Goal: Task Accomplishment & Management: Manage account settings

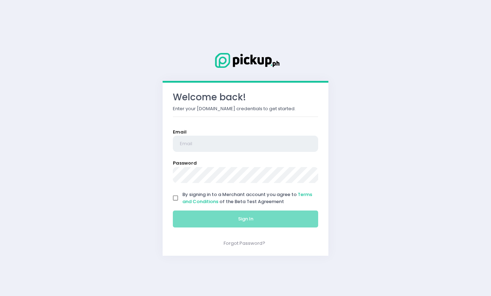
click at [212, 139] on input "email" at bounding box center [245, 143] width 145 height 16
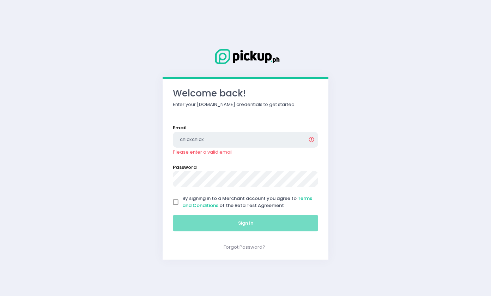
type input "[EMAIL_ADDRESS][DOMAIN_NAME]"
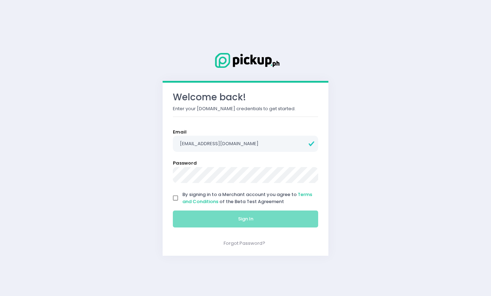
click at [178, 201] on input "By signing in to a Merchant account you agree to Terms and Conditions of the Be…" at bounding box center [175, 197] width 13 height 13
checkbox input "true"
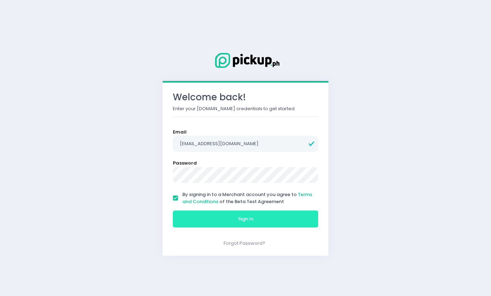
click at [213, 217] on button "Sign In" at bounding box center [245, 218] width 145 height 17
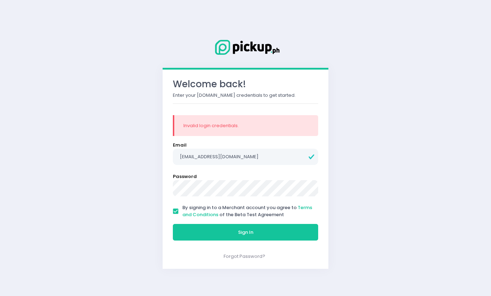
click at [280, 198] on form "Email chickchickenph@gmail.com Password By signing in to a Merchant account you…" at bounding box center [245, 192] width 145 height 102
click at [173, 224] on button "Sign In" at bounding box center [245, 232] width 145 height 17
click at [276, 221] on div "Sign In" at bounding box center [246, 232] width 154 height 24
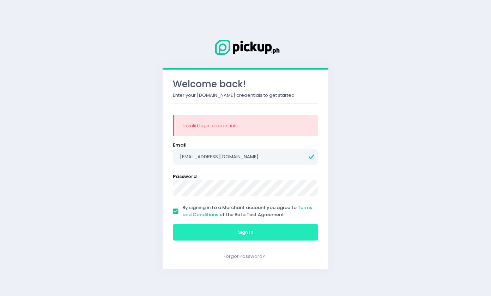
click at [274, 231] on button "Sign In" at bounding box center [245, 232] width 145 height 17
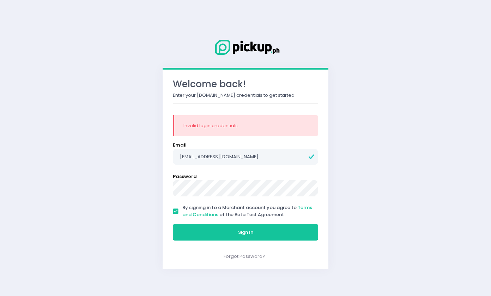
click at [173, 224] on button "Sign In" at bounding box center [245, 232] width 145 height 17
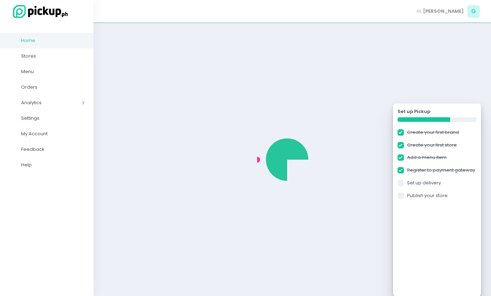
checkbox input "true"
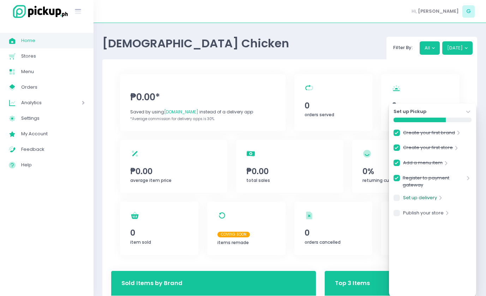
click at [421, 195] on link "Set up delivery" at bounding box center [420, 199] width 34 height 10
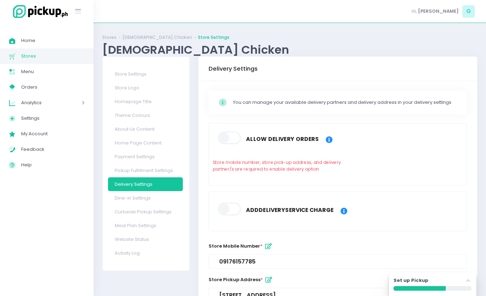
click at [231, 138] on span at bounding box center [230, 138] width 24 height 13
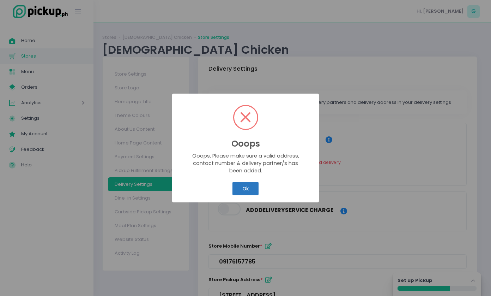
click at [250, 188] on button "Ok" at bounding box center [245, 188] width 26 height 13
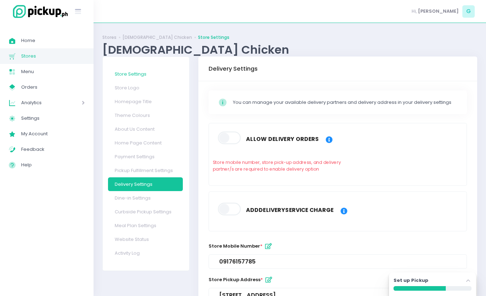
click at [144, 74] on link "Store Settings" at bounding box center [145, 74] width 75 height 14
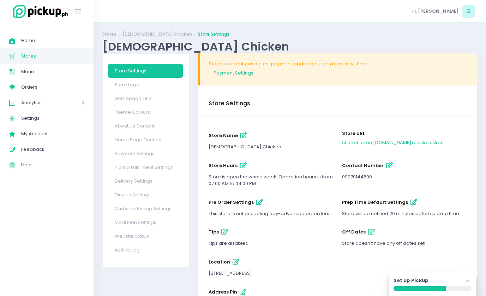
scroll to position [4, 0]
click at [238, 133] on button "store name" at bounding box center [244, 135] width 12 height 12
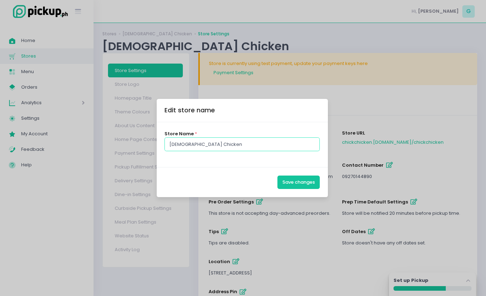
click at [244, 138] on input "Chick Chicken" at bounding box center [241, 143] width 155 height 13
type input "Chick Chicken - Makati"
click at [301, 181] on button "Save changes" at bounding box center [298, 181] width 42 height 13
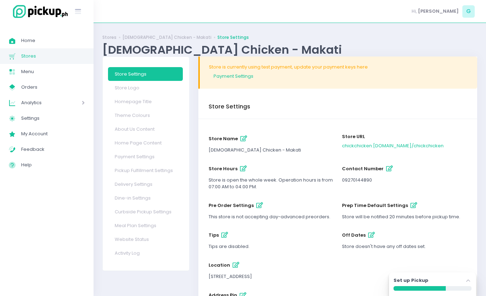
click at [243, 170] on icon "button" at bounding box center [243, 168] width 7 height 6
select select "07:00"
select select "16:00"
select select "07:00"
select select "16:00"
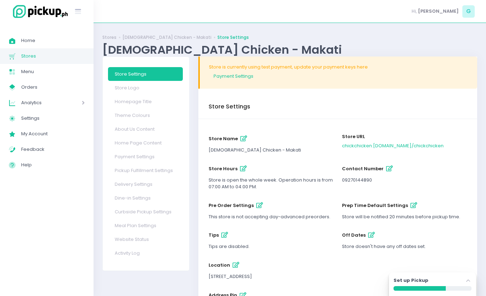
select select "07:00"
select select "16:00"
select select "07:00"
select select "16:00"
select select "07:00"
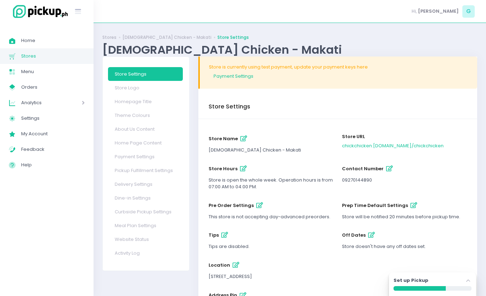
select select "16:00"
select select "07:00"
select select "16:00"
select select "07:00"
select select "16:00"
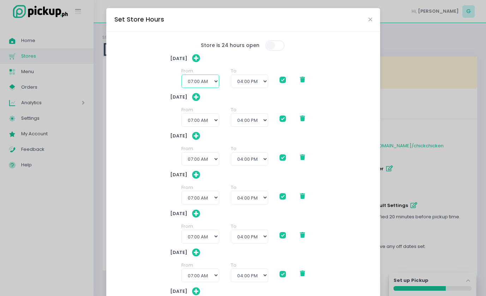
click at [209, 82] on select "12:00 AM 12:30 AM 01:00 AM 01:30 AM 02:00 AM 02:30 AM 03:00 AM 03:30 AM 04:00 A…" at bounding box center [200, 80] width 38 height 13
select select "10:30"
click at [181, 74] on select "12:00 AM 12:30 AM 01:00 AM 01:30 AM 02:00 AM 02:30 AM 03:00 AM 03:30 AM 04:00 A…" at bounding box center [200, 80] width 38 height 13
checkbox input "true"
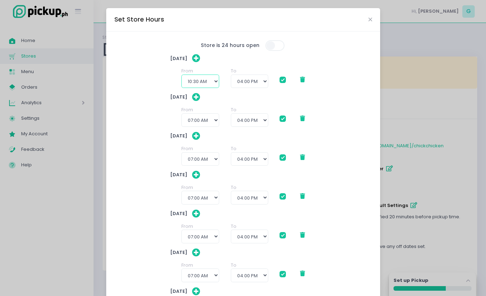
checkbox input "true"
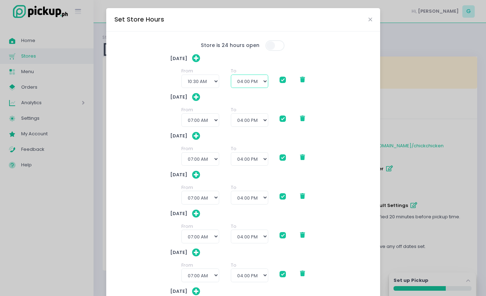
click at [245, 86] on select "11:30 AM 12:00 PM 12:30 PM 01:00 PM 01:30 PM 02:00 PM 02:30 PM 03:00 PM 03:30 P…" at bounding box center [249, 80] width 37 height 13
select select "22:00"
click at [231, 74] on select "11:30 AM 12:00 PM 12:30 PM 01:00 PM 01:30 PM 02:00 PM 02:30 PM 03:00 PM 03:30 P…" at bounding box center [249, 80] width 37 height 13
checkbox input "true"
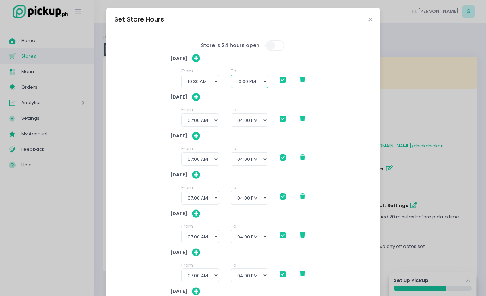
checkbox input "true"
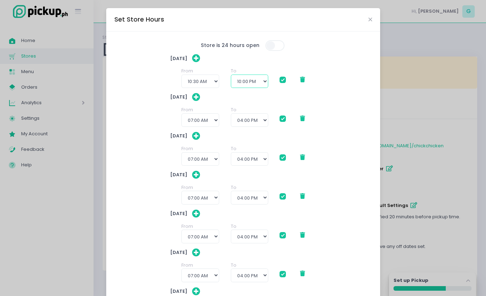
click at [247, 76] on select "11:30 AM 12:00 PM 12:30 PM 01:00 PM 01:30 PM 02:00 PM 02:30 PM 03:00 PM 03:30 P…" at bounding box center [249, 80] width 37 height 13
select select "21:30"
click at [231, 74] on select "11:30 AM 12:00 PM 12:30 PM 01:00 PM 01:30 PM 02:00 PM 02:30 PM 03:00 PM 03:30 P…" at bounding box center [249, 80] width 37 height 13
checkbox input "true"
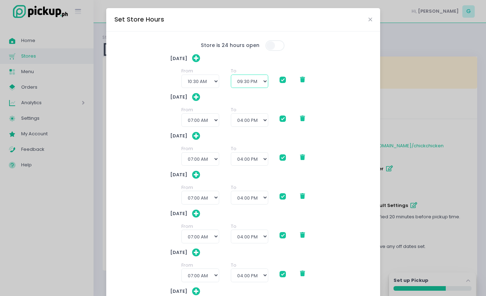
checkbox input "true"
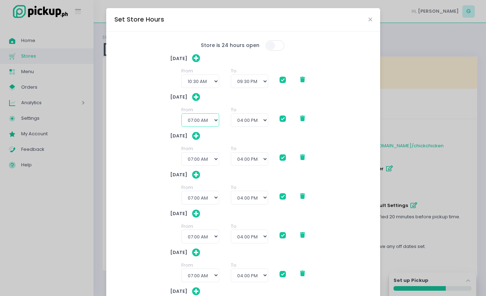
click at [206, 122] on select "12:00 AM 12:30 AM 01:00 AM 01:30 AM 02:00 AM 02:30 AM 03:00 AM 03:30 AM 04:00 A…" at bounding box center [200, 119] width 38 height 13
select select "10:30"
click at [181, 113] on select "12:00 AM 12:30 AM 01:00 AM 01:30 AM 02:00 AM 02:30 AM 03:00 AM 03:30 AM 04:00 A…" at bounding box center [200, 119] width 38 height 13
checkbox input "true"
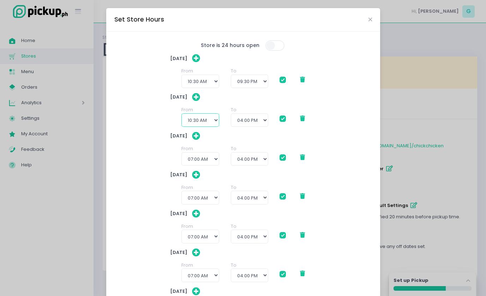
checkbox input "true"
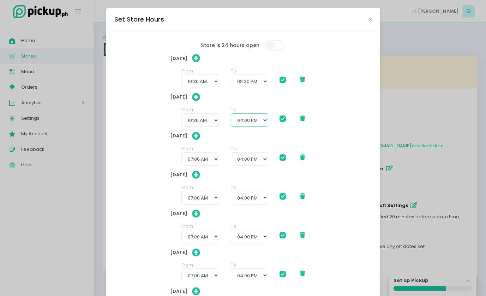
click at [262, 114] on select "11:30 AM 12:00 PM 12:30 PM 01:00 PM 01:30 PM 02:00 PM 02:30 PM 03:00 PM 03:30 P…" at bounding box center [249, 119] width 37 height 13
select select "21:30"
click at [231, 113] on select "11:30 AM 12:00 PM 12:30 PM 01:00 PM 01:30 PM 02:00 PM 02:30 PM 03:00 PM 03:30 P…" at bounding box center [249, 119] width 37 height 13
checkbox input "true"
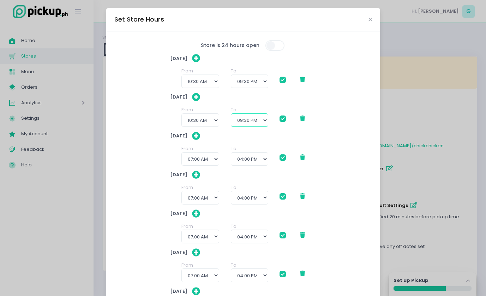
checkbox input "true"
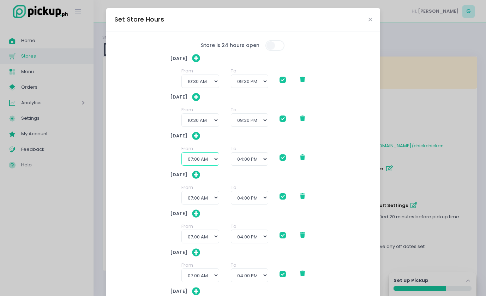
click at [200, 160] on select "12:00 AM 12:30 AM 01:00 AM 01:30 AM 02:00 AM 02:30 AM 03:00 AM 03:30 AM 04:00 A…" at bounding box center [200, 158] width 38 height 13
select select "10:30"
click at [181, 152] on select "12:00 AM 12:30 AM 01:00 AM 01:30 AM 02:00 AM 02:30 AM 03:00 AM 03:30 AM 04:00 A…" at bounding box center [200, 158] width 38 height 13
checkbox input "true"
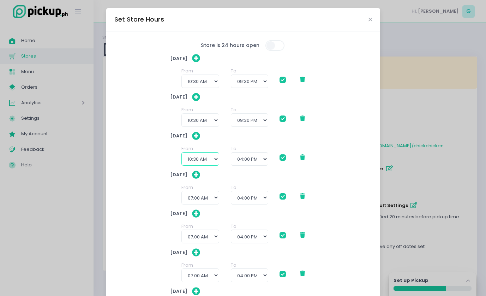
checkbox input "true"
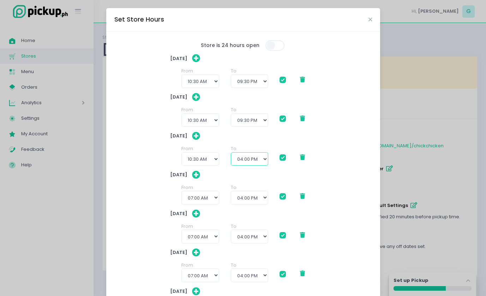
click at [254, 159] on select "11:30 AM 12:00 PM 12:30 PM 01:00 PM 01:30 PM 02:00 PM 02:30 PM 03:00 PM 03:30 P…" at bounding box center [249, 158] width 37 height 13
select select "21:30"
click at [231, 152] on select "11:30 AM 12:00 PM 12:30 PM 01:00 PM 01:30 PM 02:00 PM 02:30 PM 03:00 PM 03:30 P…" at bounding box center [249, 158] width 37 height 13
checkbox input "true"
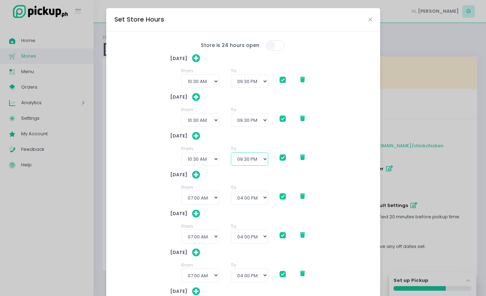
checkbox input "true"
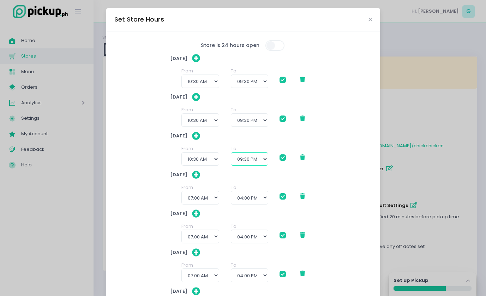
scroll to position [77, 0]
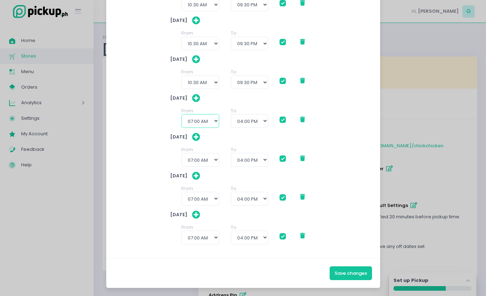
click at [203, 119] on select "12:00 AM 12:30 AM 01:00 AM 01:30 AM 02:00 AM 02:30 AM 03:00 AM 03:30 AM 04:00 A…" at bounding box center [200, 120] width 38 height 13
select select "10:30"
click at [181, 114] on select "12:00 AM 12:30 AM 01:00 AM 01:30 AM 02:00 AM 02:30 AM 03:00 AM 03:30 AM 04:00 A…" at bounding box center [200, 120] width 38 height 13
checkbox input "true"
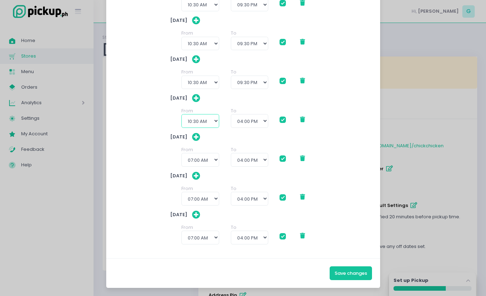
checkbox input "true"
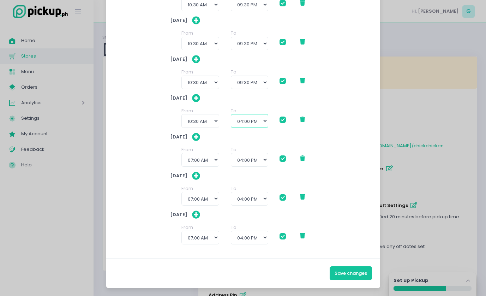
click at [236, 125] on select "11:30 AM 12:00 PM 12:30 PM 01:00 PM 01:30 PM 02:00 PM 02:30 PM 03:00 PM 03:30 P…" at bounding box center [249, 120] width 37 height 13
select select "21:30"
click at [231, 114] on select "11:30 AM 12:00 PM 12:30 PM 01:00 PM 01:30 PM 02:00 PM 02:30 PM 03:00 PM 03:30 P…" at bounding box center [249, 120] width 37 height 13
checkbox input "true"
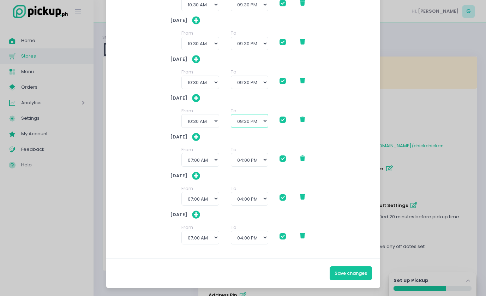
checkbox input "true"
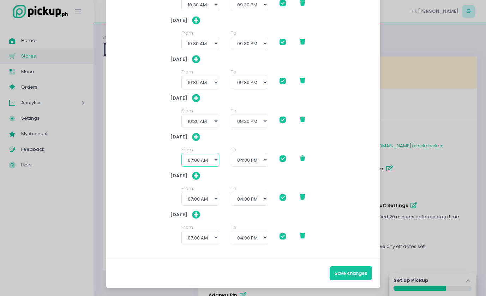
click at [204, 165] on select "12:00 AM 12:30 AM 01:00 AM 01:30 AM 02:00 AM 02:30 AM 03:00 AM 03:30 AM 04:00 A…" at bounding box center [200, 159] width 38 height 13
select select "09:30"
click at [181, 153] on select "12:00 AM 12:30 AM 01:00 AM 01:30 AM 02:00 AM 02:30 AM 03:00 AM 03:30 AM 04:00 A…" at bounding box center [200, 159] width 38 height 13
checkbox input "true"
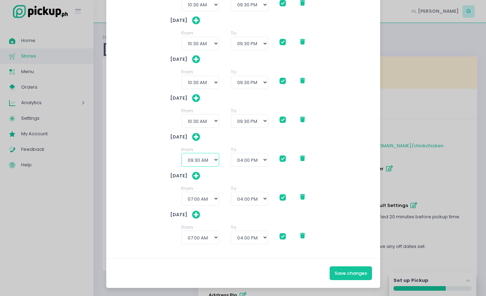
checkbox input "true"
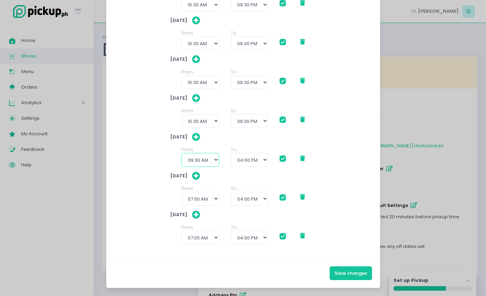
click at [203, 160] on select "12:00 AM 12:30 AM 01:00 AM 01:30 AM 02:00 AM 02:30 AM 03:00 AM 03:30 AM 04:00 A…" at bounding box center [200, 159] width 38 height 13
select select "10:30"
click at [181, 153] on select "12:00 AM 12:30 AM 01:00 AM 01:30 AM 02:00 AM 02:30 AM 03:00 AM 03:30 AM 04:00 A…" at bounding box center [200, 159] width 38 height 13
checkbox input "true"
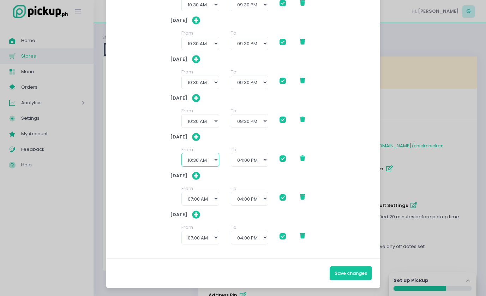
checkbox input "true"
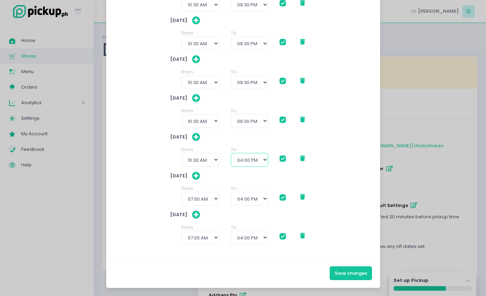
click at [238, 160] on select "11:30 AM 12:00 PM 12:30 PM 01:00 PM 01:30 PM 02:00 PM 02:30 PM 03:00 PM 03:30 P…" at bounding box center [249, 159] width 37 height 13
click at [241, 159] on select "11:30 AM 12:00 PM 12:30 PM 01:00 PM 01:30 PM 02:00 PM 02:30 PM 03:00 PM 03:30 P…" at bounding box center [249, 159] width 37 height 13
click at [240, 162] on select "11:30 AM 12:00 PM 12:30 PM 01:00 PM 01:30 PM 02:00 PM 02:30 PM 03:00 PM 03:30 P…" at bounding box center [249, 159] width 37 height 13
select select "21:30"
click at [231, 153] on select "11:30 AM 12:00 PM 12:30 PM 01:00 PM 01:30 PM 02:00 PM 02:30 PM 03:00 PM 03:30 P…" at bounding box center [249, 159] width 37 height 13
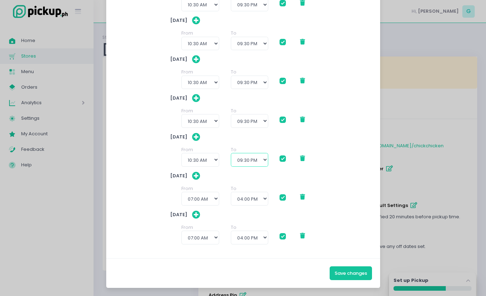
checkbox input "true"
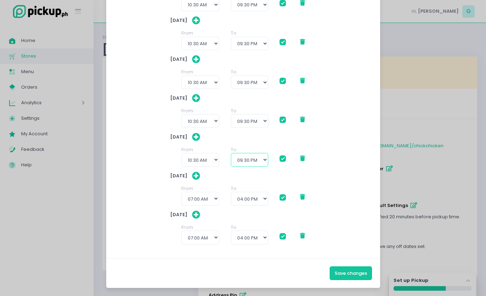
checkbox input "true"
click at [196, 194] on select "12:00 AM 12:30 AM 01:00 AM 01:30 AM 02:00 AM 02:30 AM 03:00 AM 03:30 AM 04:00 A…" at bounding box center [200, 198] width 38 height 13
select select "09:30"
click at [181, 192] on select "12:00 AM 12:30 AM 01:00 AM 01:30 AM 02:00 AM 02:30 AM 03:00 AM 03:30 AM 04:00 A…" at bounding box center [200, 198] width 38 height 13
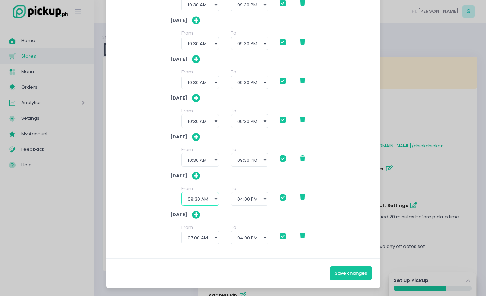
checkbox input "true"
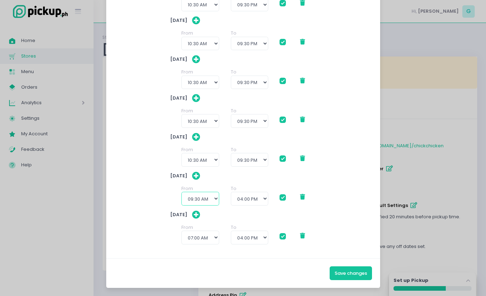
checkbox input "true"
click at [200, 196] on select "12:00 AM 12:30 AM 01:00 AM 01:30 AM 02:00 AM 02:30 AM 03:00 AM 03:30 AM 04:00 A…" at bounding box center [200, 198] width 38 height 13
select select "10:30"
click at [181, 192] on select "12:00 AM 12:30 AM 01:00 AM 01:30 AM 02:00 AM 02:30 AM 03:00 AM 03:30 AM 04:00 A…" at bounding box center [200, 198] width 38 height 13
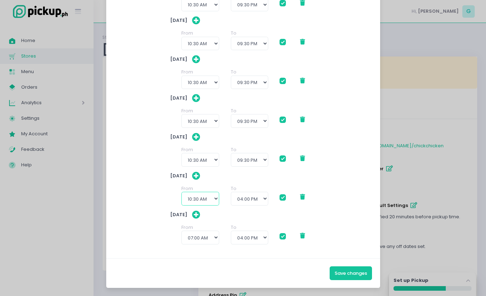
checkbox input "true"
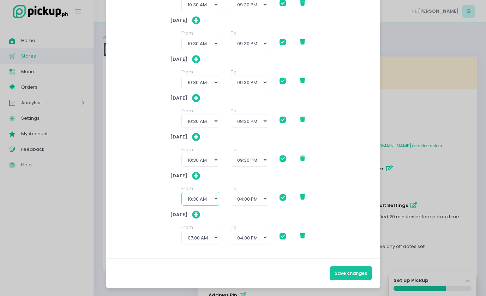
checkbox input "true"
click at [237, 195] on select "11:30 AM 12:00 PM 12:30 PM 01:00 PM 01:30 PM 02:00 PM 02:30 PM 03:00 PM 03:30 P…" at bounding box center [249, 198] width 37 height 13
select select "21:30"
click at [231, 192] on select "11:30 AM 12:00 PM 12:30 PM 01:00 PM 01:30 PM 02:00 PM 02:30 PM 03:00 PM 03:30 P…" at bounding box center [249, 198] width 37 height 13
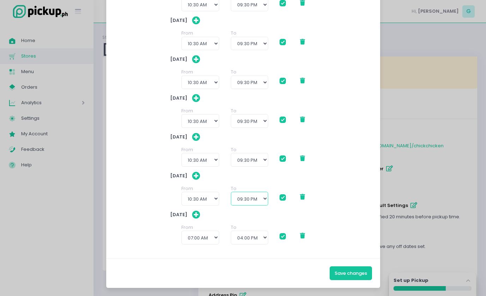
checkbox input "true"
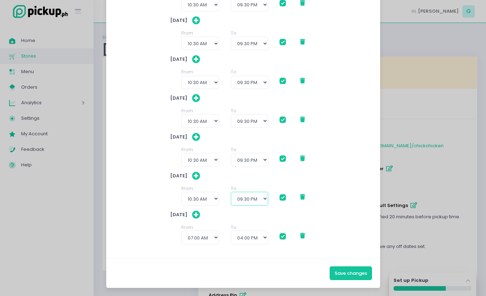
checkbox input "true"
click at [185, 244] on div "From 12:00 AM 12:30 AM 01:00 AM 01:30 AM 02:00 AM 02:30 AM 03:00 AM 03:30 AM 04…" at bounding box center [243, 237] width 146 height 26
click at [191, 239] on select "12:00 AM 12:30 AM 01:00 AM 01:30 AM 02:00 AM 02:30 AM 03:00 AM 03:30 AM 04:00 A…" at bounding box center [200, 236] width 38 height 13
select select "10:30"
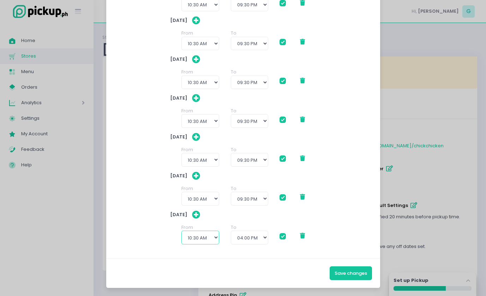
click at [181, 230] on select "12:00 AM 12:30 AM 01:00 AM 01:30 AM 02:00 AM 02:30 AM 03:00 AM 03:30 AM 04:00 A…" at bounding box center [200, 236] width 38 height 13
checkbox input "true"
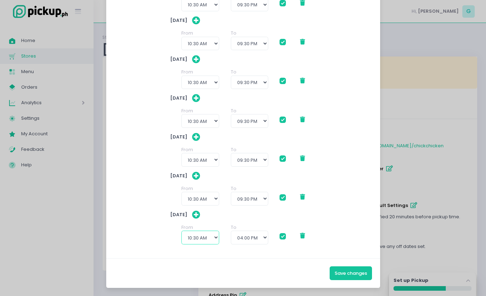
checkbox input "true"
click at [242, 245] on div "From 12:00 AM 12:30 AM 01:00 AM 01:30 AM 02:00 AM 02:30 AM 03:00 AM 03:30 AM 04…" at bounding box center [243, 237] width 146 height 26
click at [246, 241] on select "11:30 AM 12:00 PM 12:30 PM 01:00 PM 01:30 PM 02:00 PM 02:30 PM 03:00 PM 03:30 P…" at bounding box center [249, 236] width 37 height 13
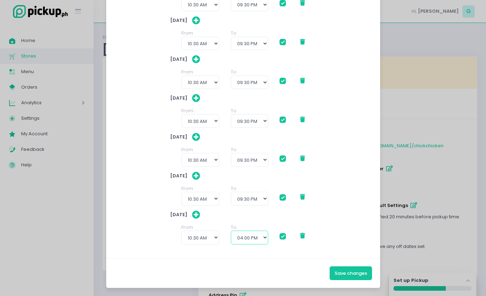
select select "21:30"
click at [231, 230] on select "11:30 AM 12:00 PM 12:30 PM 01:00 PM 01:30 PM 02:00 PM 02:30 PM 03:00 PM 03:30 P…" at bounding box center [249, 236] width 37 height 13
checkbox input "true"
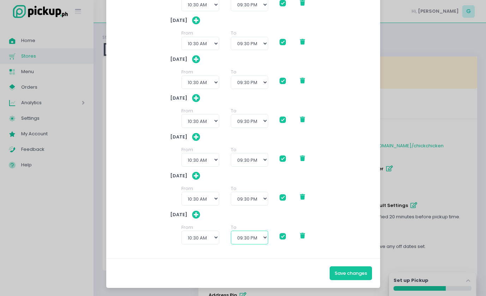
checkbox input "true"
click at [356, 270] on button "Save changes" at bounding box center [350, 272] width 42 height 13
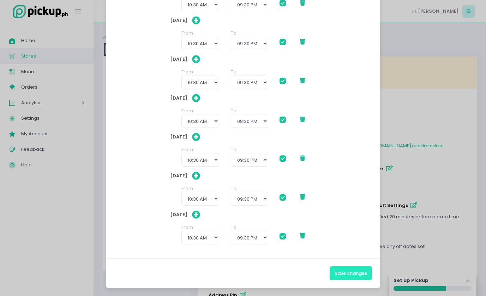
checkbox input "true"
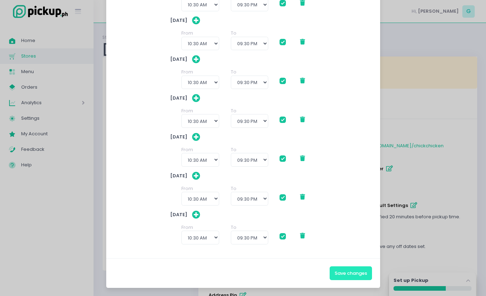
checkbox input "true"
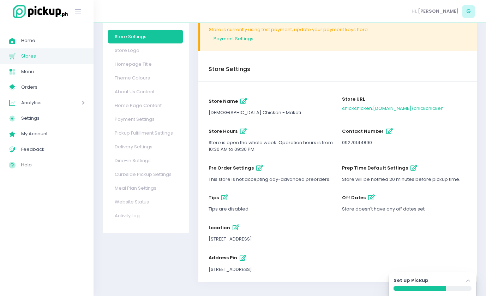
scroll to position [41, 0]
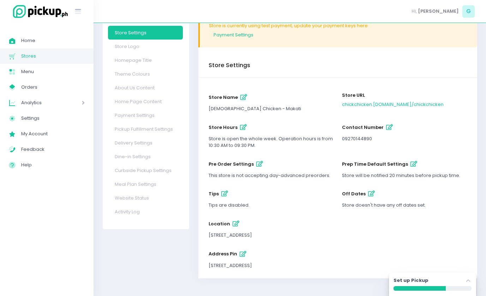
click at [389, 128] on icon "button" at bounding box center [389, 127] width 7 height 6
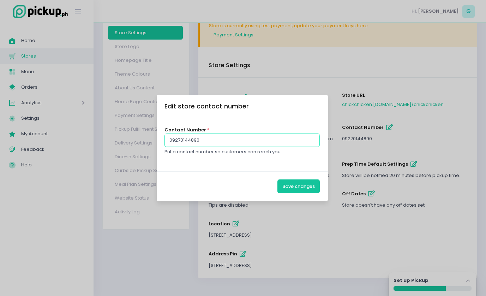
click at [280, 136] on input "09270144890" at bounding box center [241, 139] width 155 height 13
type input "09456459896"
click at [304, 185] on button "Save changes" at bounding box center [298, 185] width 42 height 13
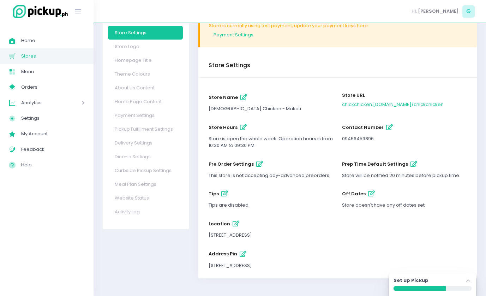
click at [259, 166] on icon "button" at bounding box center [259, 164] width 7 height 6
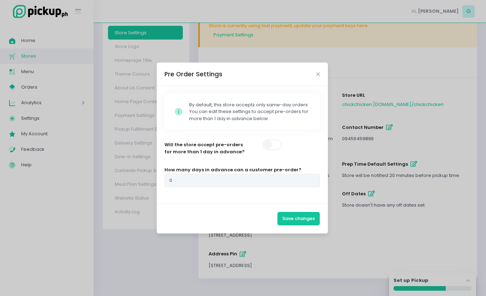
click at [275, 145] on span at bounding box center [272, 144] width 20 height 11
click at [217, 182] on input "0" at bounding box center [241, 180] width 155 height 13
type input "7"
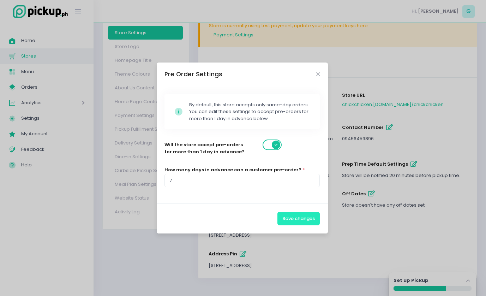
click at [299, 212] on button "Save changes" at bounding box center [298, 218] width 42 height 13
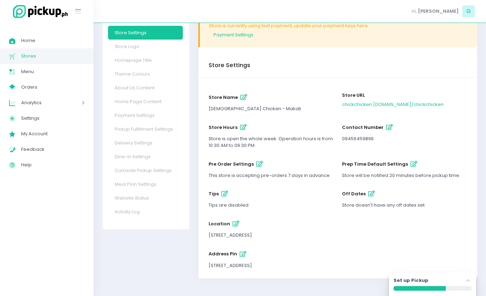
click at [410, 165] on icon "button" at bounding box center [413, 164] width 7 height 6
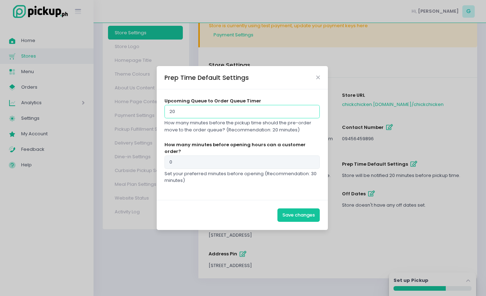
click at [248, 117] on input "20" at bounding box center [241, 111] width 155 height 13
type input "2"
type input "30"
click at [307, 209] on button "Save changes" at bounding box center [298, 214] width 42 height 13
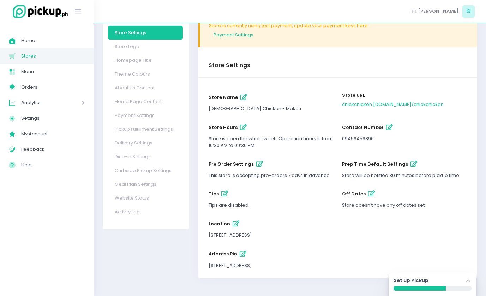
click at [368, 195] on icon "button" at bounding box center [371, 193] width 7 height 6
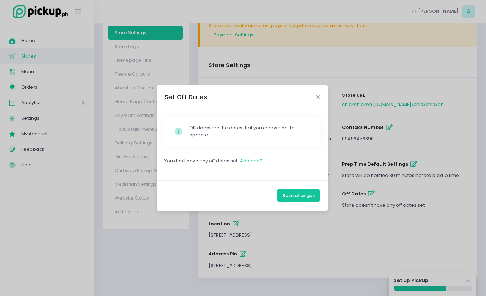
click at [315, 94] on div "Set Off Dates" at bounding box center [242, 96] width 171 height 23
click at [319, 97] on icon "Close" at bounding box center [318, 97] width 4 height 5
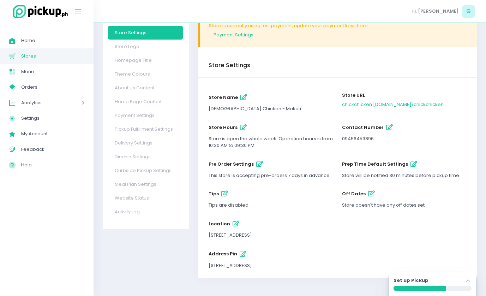
click at [234, 223] on icon "button" at bounding box center [235, 223] width 7 height 6
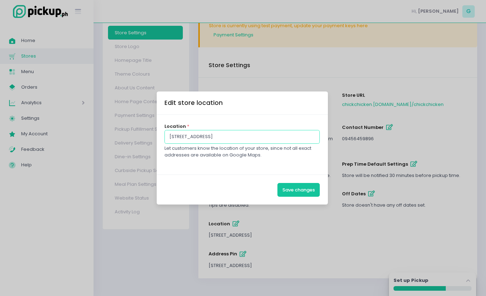
click at [256, 135] on input "193 Maginhawa St. Quezon City" at bounding box center [241, 136] width 155 height 13
type input "3231 Zapote St. Brgy. Olympia, Makati"
click at [303, 190] on button "Save changes" at bounding box center [298, 189] width 42 height 13
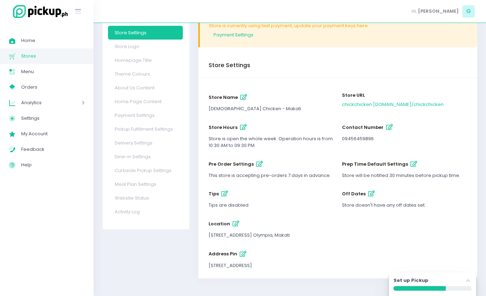
click at [242, 258] on button "Address Pin" at bounding box center [243, 254] width 12 height 12
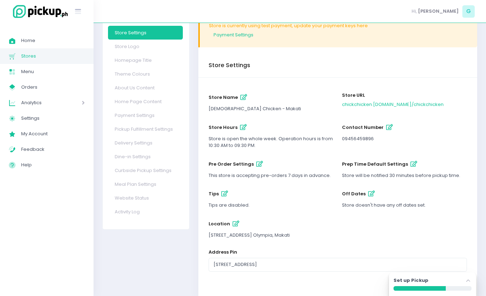
click at [270, 257] on div "Address Pin" at bounding box center [337, 250] width 258 height 15
click at [273, 259] on input "3231 Zapote, Makati City, Metro Manila, Philippines" at bounding box center [337, 263] width 258 height 13
click at [232, 223] on icon "button" at bounding box center [235, 223] width 7 height 6
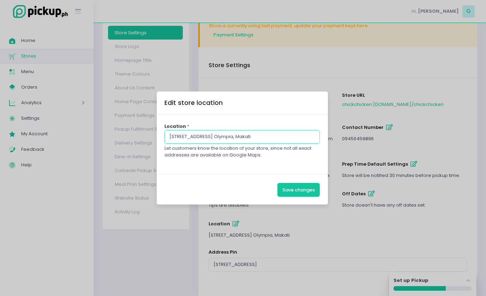
click at [255, 133] on input "3231 Zapote St. Brgy. Olympia, Makati" at bounding box center [241, 136] width 155 height 13
paste input ", Makati City, Metro Manila, Philippines"
type input "3231 Zapote, Makati City, Metro Manila, Philippines"
click at [311, 191] on button "Save changes" at bounding box center [298, 189] width 42 height 13
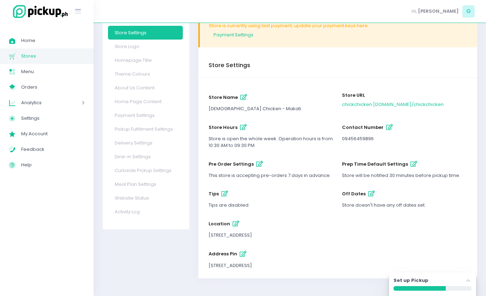
scroll to position [0, 0]
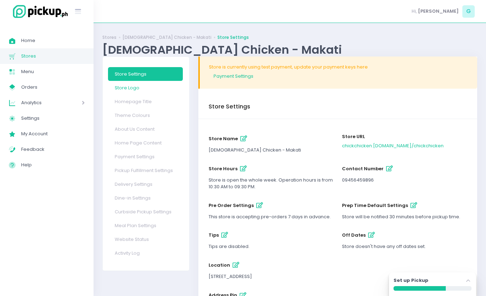
click at [131, 85] on link "Store Logo" at bounding box center [145, 88] width 75 height 14
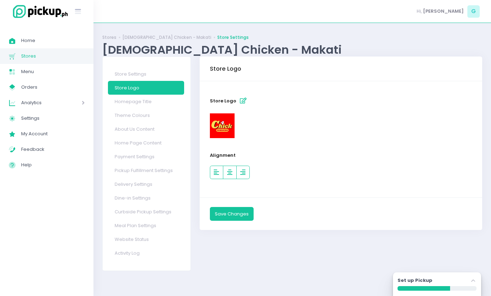
click at [223, 128] on img at bounding box center [222, 125] width 25 height 25
click at [243, 98] on icon "button" at bounding box center [243, 101] width 7 height 6
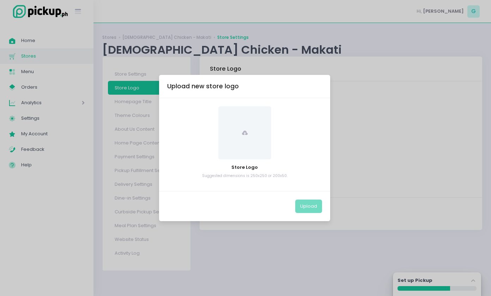
click at [248, 133] on span at bounding box center [244, 132] width 53 height 53
click at [247, 137] on span at bounding box center [244, 132] width 53 height 53
click at [361, 138] on div "Upload new store logo Store Logo Suggested dimensions is 250x250 or 200x50. Upl…" at bounding box center [245, 148] width 491 height 296
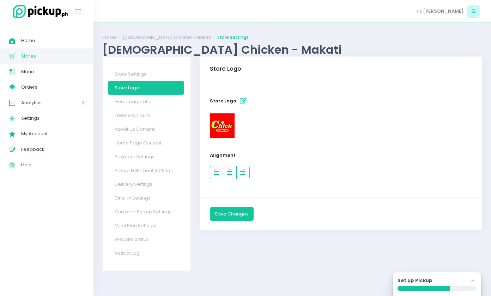
click at [226, 132] on img at bounding box center [222, 125] width 25 height 25
click at [240, 104] on button "Store Logo" at bounding box center [243, 101] width 12 height 12
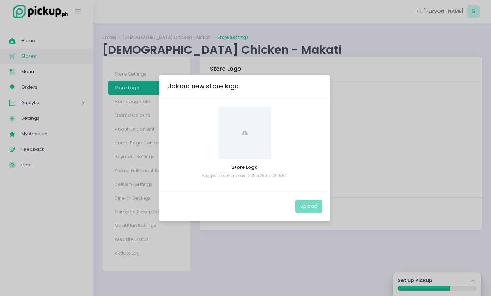
click at [49, 206] on div "Upload new store logo Store Logo Suggested dimensions is 250x250 or 200x50. Upl…" at bounding box center [245, 148] width 491 height 296
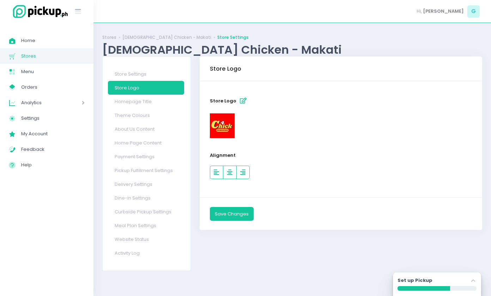
click at [244, 96] on button "Store Logo" at bounding box center [243, 101] width 12 height 12
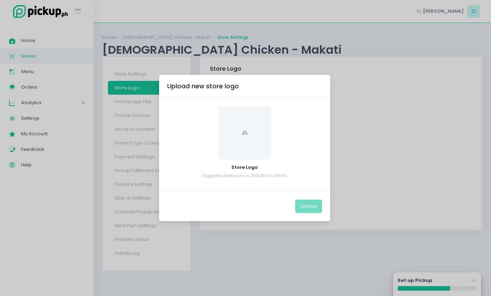
click at [259, 150] on span at bounding box center [244, 132] width 53 height 53
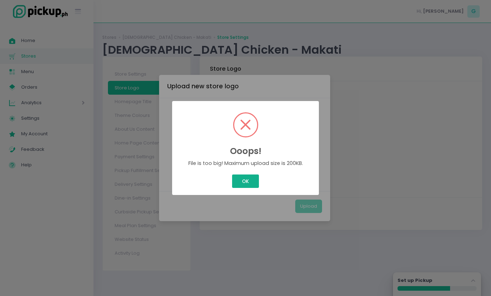
click at [251, 180] on button "OK" at bounding box center [245, 180] width 26 height 13
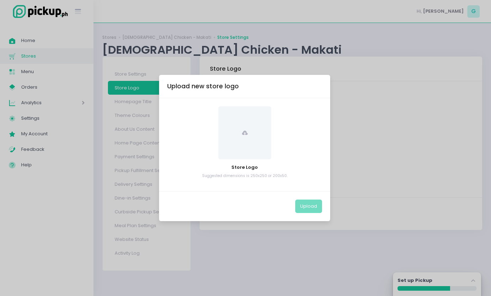
click at [378, 154] on div "Upload new store logo Store Logo Suggested dimensions is 250x250 or 200x50. Upl…" at bounding box center [245, 148] width 491 height 296
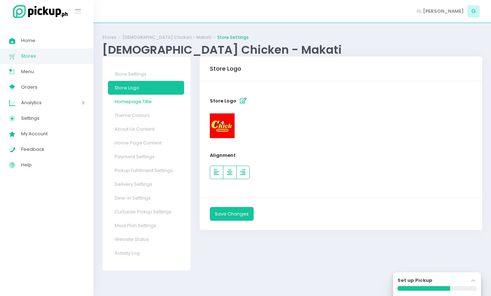
click at [149, 102] on link "Homepage Title" at bounding box center [146, 102] width 76 height 14
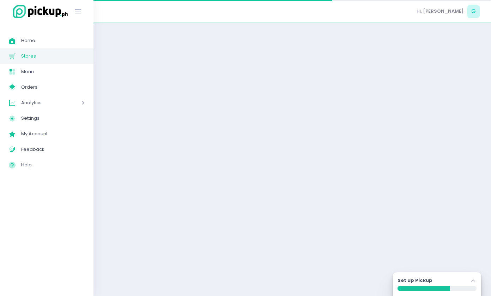
select select "normal"
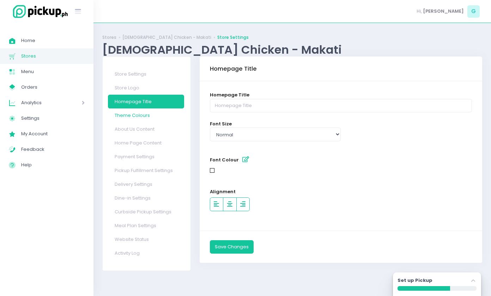
click at [150, 116] on link "Theme Colours" at bounding box center [146, 115] width 76 height 14
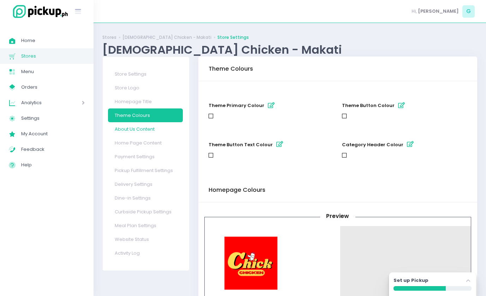
click at [147, 129] on link "About Us Content" at bounding box center [145, 129] width 75 height 14
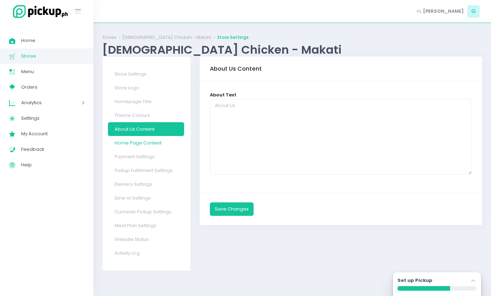
click at [151, 139] on link "Home Page Content" at bounding box center [146, 143] width 76 height 14
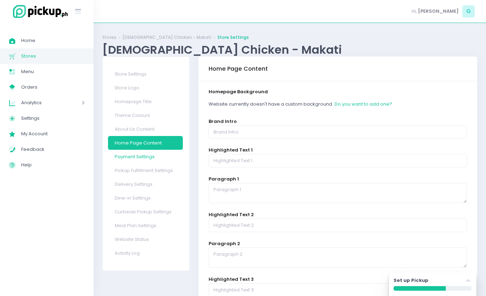
click at [148, 151] on link "Payment Settings" at bounding box center [145, 157] width 75 height 14
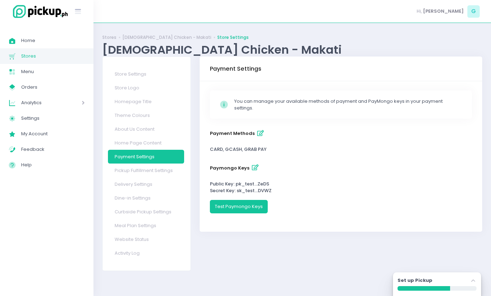
click at [257, 133] on icon "button" at bounding box center [260, 133] width 7 height 6
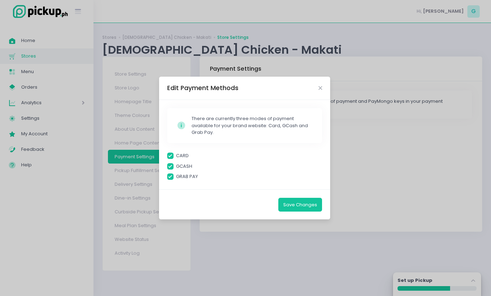
click at [173, 174] on span at bounding box center [170, 176] width 6 height 6
click at [176, 174] on input "GRAB PAY" at bounding box center [178, 175] width 5 height 5
checkbox input "false"
checkbox input "true"
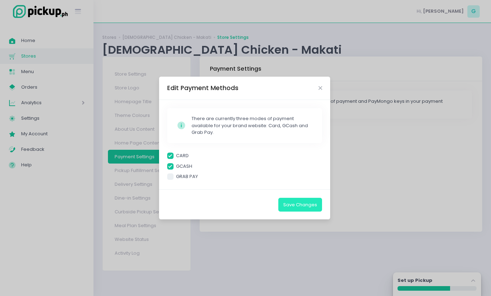
checkbox input "true"
click at [306, 205] on button "Save Changes" at bounding box center [300, 204] width 44 height 13
checkbox input "true"
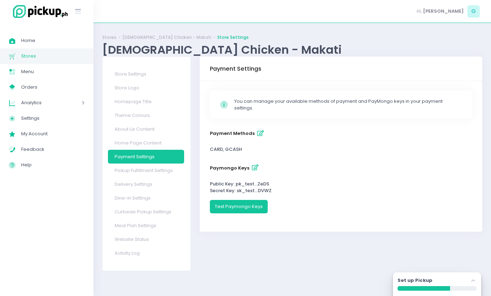
click at [252, 166] on icon "button" at bounding box center [255, 167] width 7 height 6
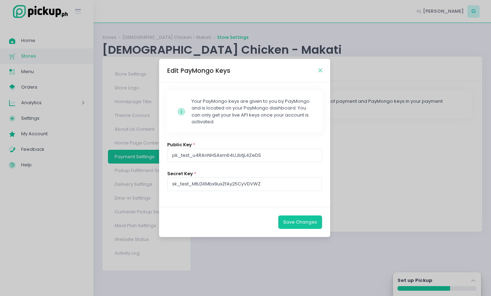
click at [322, 71] on icon "Close" at bounding box center [320, 70] width 4 height 5
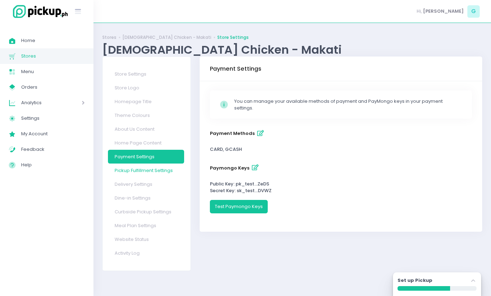
click at [154, 164] on link "Pickup Fulfillment Settings" at bounding box center [146, 170] width 76 height 14
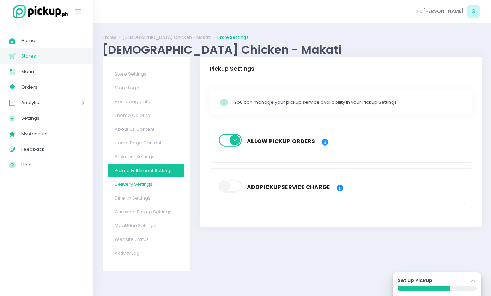
click at [145, 183] on link "Delivery Settings" at bounding box center [146, 184] width 76 height 14
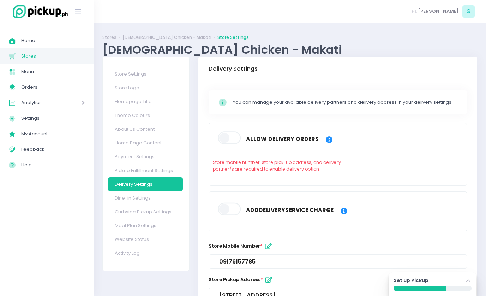
click at [232, 134] on span at bounding box center [230, 138] width 24 height 13
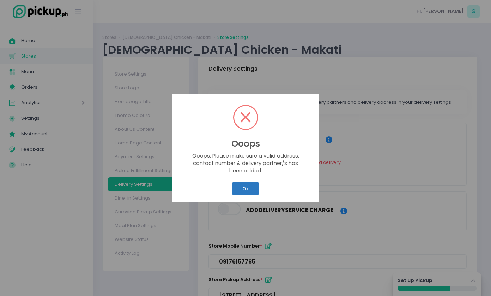
click at [247, 191] on button "Ok" at bounding box center [245, 188] width 26 height 13
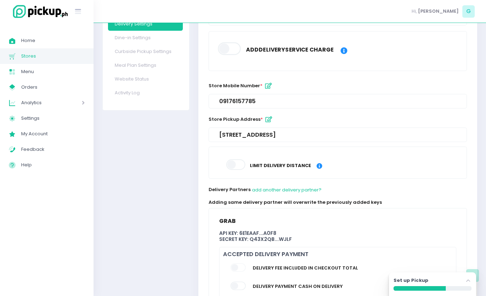
scroll to position [222, 0]
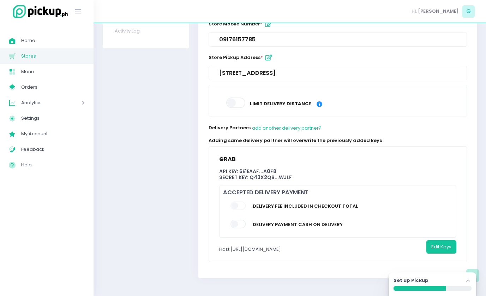
click at [251, 173] on div "API Key: 6e1eaaf ... a0f8" at bounding box center [337, 171] width 237 height 6
click at [239, 205] on span at bounding box center [238, 205] width 16 height 8
click at [272, 127] on button "add another delivery partner?" at bounding box center [286, 127] width 70 height 13
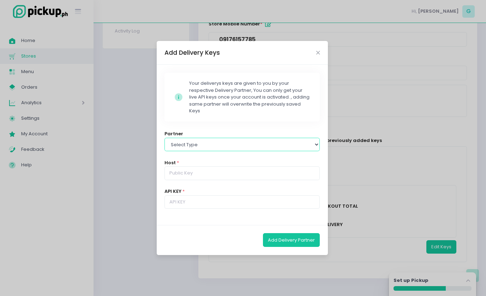
click at [241, 142] on select "Select type Lalamove Mr Speedy Grab" at bounding box center [241, 144] width 155 height 13
click at [263, 135] on div "Partner Select type Lalamove Mr Speedy Grab" at bounding box center [241, 140] width 155 height 21
click at [240, 144] on select "Select type Lalamove Mr Speedy Grab" at bounding box center [241, 144] width 155 height 13
select select "lalamove"
click at [164, 138] on select "Select type Lalamove Mr Speedy Grab" at bounding box center [241, 144] width 155 height 13
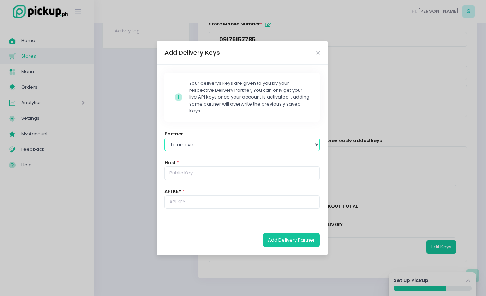
type input "https://rest.sandbox.lalamove.com"
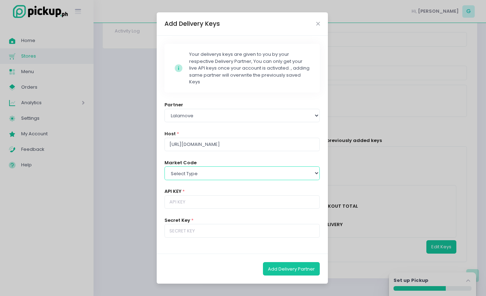
click at [237, 174] on select "Select type PH_CEB PH_MNL PH_PAM" at bounding box center [241, 172] width 155 height 13
select select "PH_MNL"
click at [164, 166] on select "Select type PH_CEB PH_MNL PH_PAM" at bounding box center [241, 172] width 155 height 13
click at [199, 199] on input "text" at bounding box center [241, 201] width 155 height 13
click at [319, 21] on icon "Close" at bounding box center [318, 23] width 4 height 5
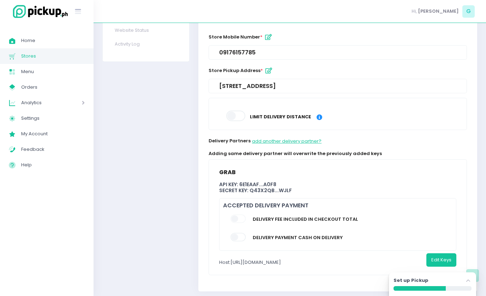
scroll to position [208, 0]
click at [442, 253] on button "Edit Keys" at bounding box center [441, 259] width 30 height 13
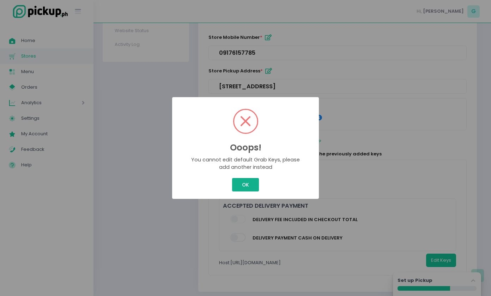
click at [252, 184] on button "OK" at bounding box center [245, 184] width 26 height 13
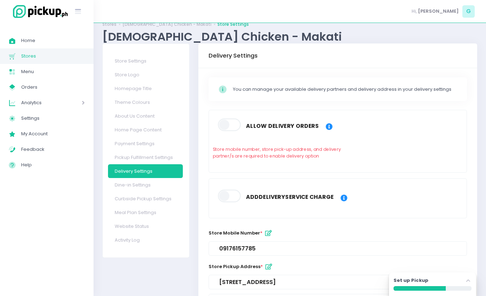
scroll to position [0, 0]
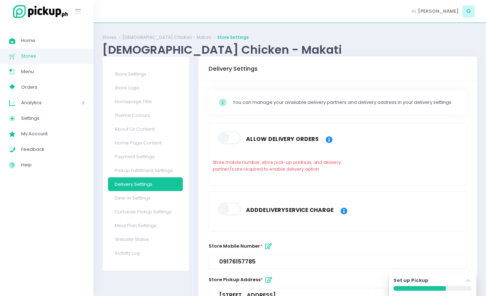
click at [231, 140] on span at bounding box center [230, 138] width 24 height 13
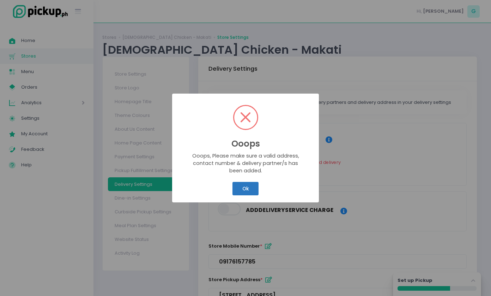
click at [248, 191] on button "Ok" at bounding box center [245, 188] width 26 height 13
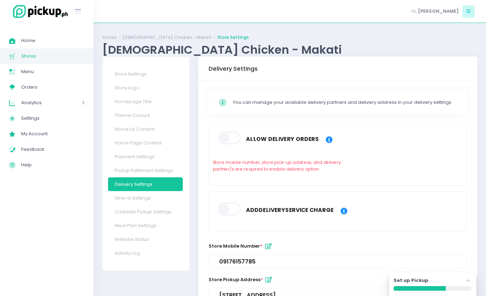
click at [225, 140] on span at bounding box center [230, 138] width 24 height 13
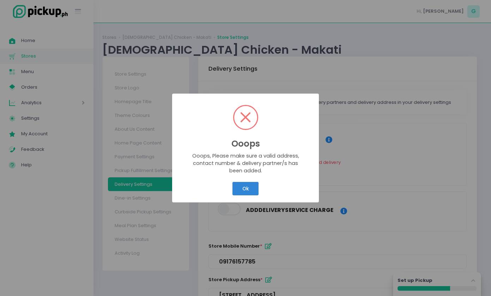
click at [225, 140] on div "Ooops ×" at bounding box center [245, 125] width 135 height 53
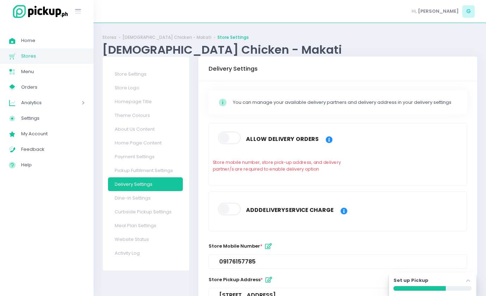
click at [230, 138] on span at bounding box center [230, 138] width 24 height 13
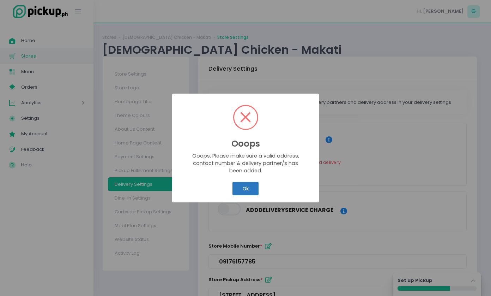
click at [243, 188] on button "Ok" at bounding box center [245, 188] width 26 height 13
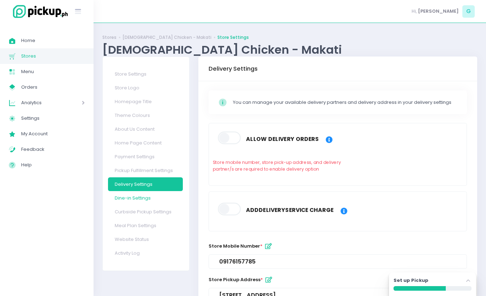
click at [141, 200] on link "Dine-in Settings" at bounding box center [145, 198] width 75 height 14
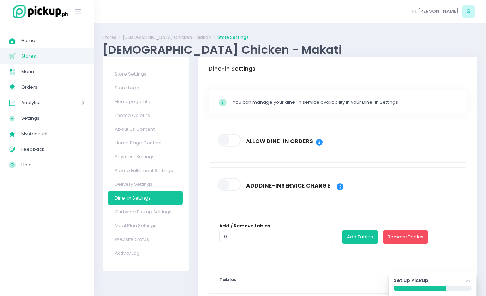
scroll to position [50, 0]
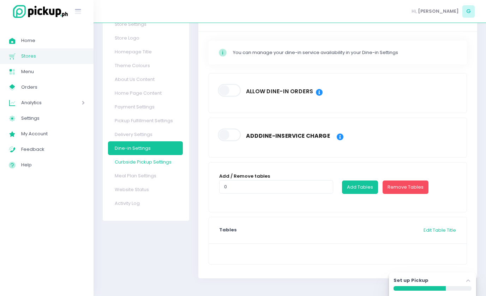
click at [143, 160] on link "Curbside Pickup Settings" at bounding box center [145, 162] width 75 height 14
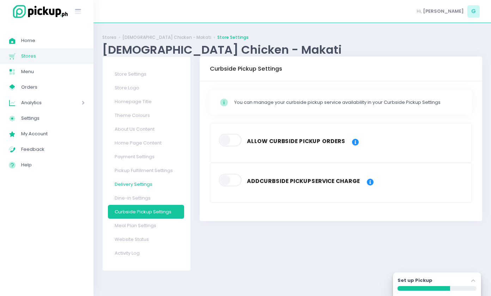
click at [142, 184] on link "Delivery Settings" at bounding box center [146, 184] width 76 height 14
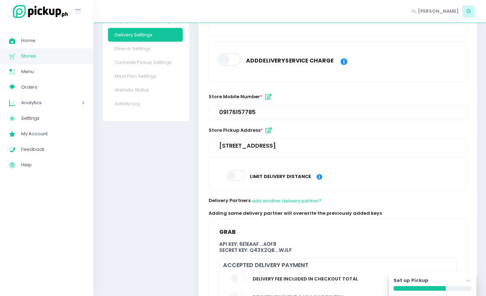
scroll to position [222, 0]
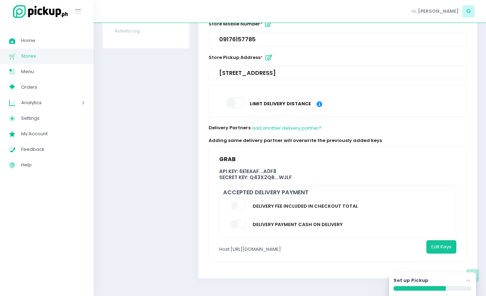
click at [241, 205] on span at bounding box center [238, 205] width 16 height 8
click at [237, 220] on span at bounding box center [238, 224] width 16 height 8
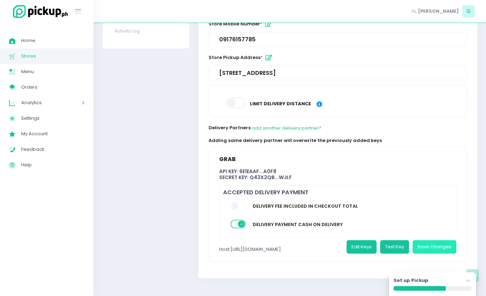
click at [436, 245] on button "Save Changes" at bounding box center [434, 246] width 44 height 13
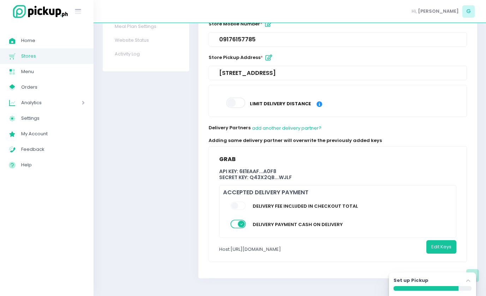
scroll to position [0, 0]
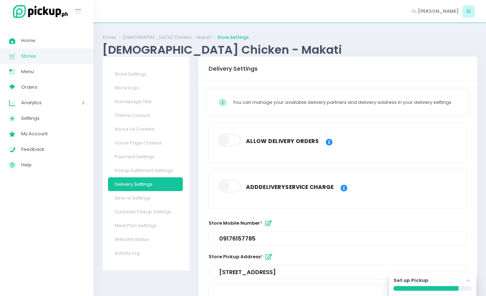
click at [241, 144] on label at bounding box center [230, 140] width 24 height 14
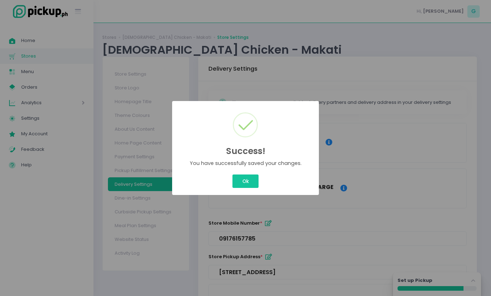
click at [237, 142] on div at bounding box center [235, 134] width 36 height 36
click at [241, 174] on div "Ok Cancel" at bounding box center [245, 181] width 135 height 17
click at [244, 179] on button "Ok" at bounding box center [245, 180] width 26 height 13
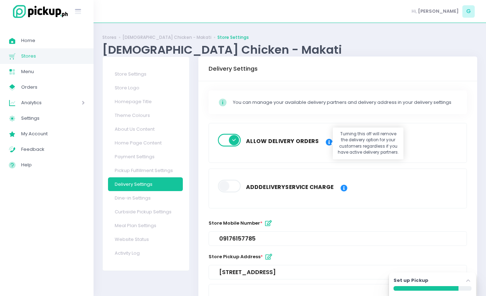
click at [326, 141] on icon at bounding box center [329, 142] width 7 height 7
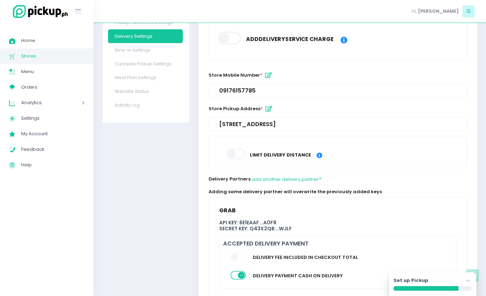
scroll to position [147, 0]
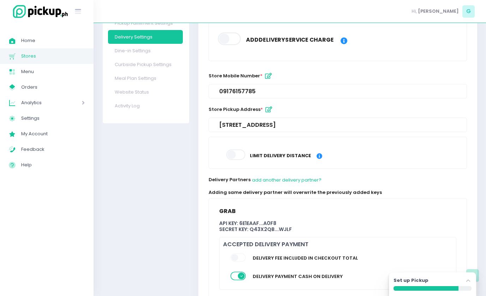
click at [266, 90] on div "09176157785" at bounding box center [337, 91] width 237 height 7
click at [268, 75] on icon "button" at bounding box center [268, 76] width 7 height 6
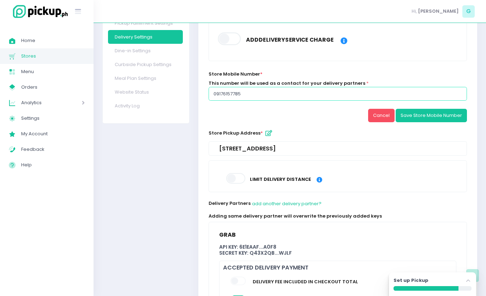
click at [299, 95] on input "09176157785" at bounding box center [337, 93] width 258 height 13
type input "09456459896"
click at [413, 115] on button "Save Store Mobile Number" at bounding box center [430, 115] width 71 height 13
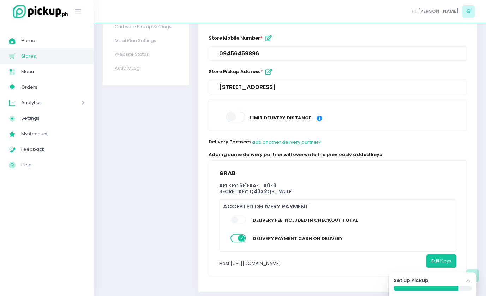
scroll to position [199, 0]
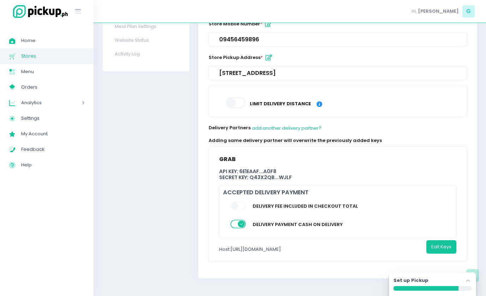
click at [246, 204] on span at bounding box center [238, 205] width 16 height 8
click at [465, 276] on div "Set up Pickup Stockholm-icons / Navigation / Angle-up Created with Sketch." at bounding box center [432, 284] width 87 height 24
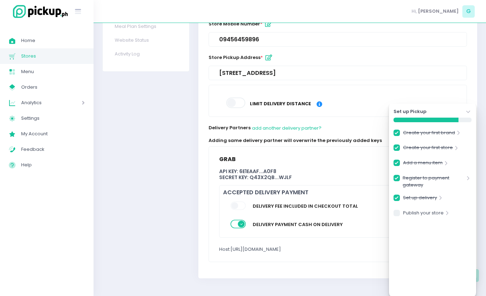
click at [187, 200] on div "Store Settings Store Logo Homepage Title Theme Colours About Us Content Home Pa…" at bounding box center [146, 72] width 96 height 429
click at [404, 213] on link "Publish your store" at bounding box center [423, 214] width 41 height 10
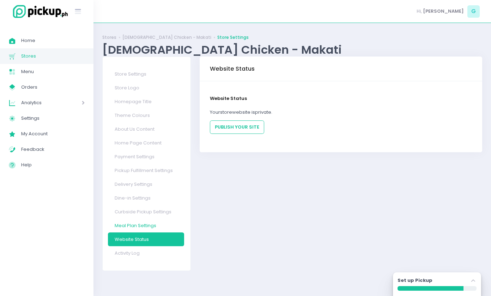
click at [146, 225] on link "Meal Plan Settings" at bounding box center [146, 225] width 76 height 14
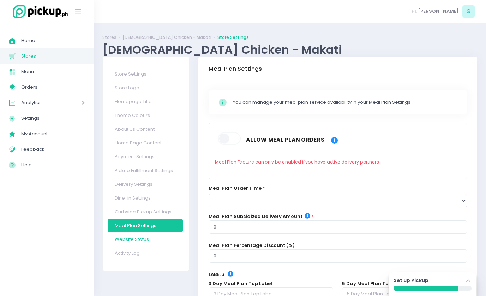
click at [145, 238] on link "Website Status" at bounding box center [145, 239] width 75 height 14
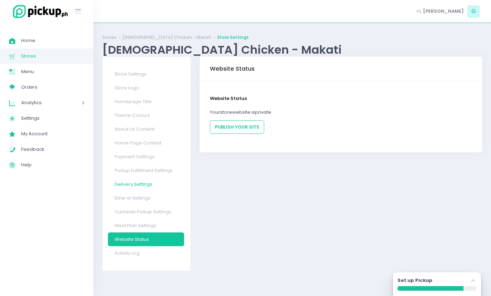
click at [144, 187] on link "Delivery Settings" at bounding box center [146, 184] width 76 height 14
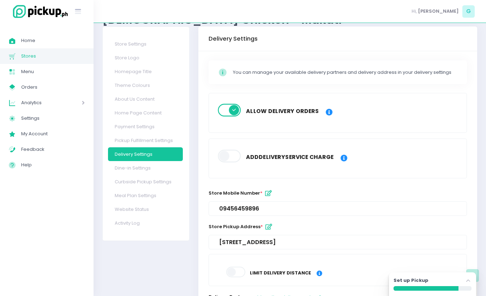
scroll to position [19, 0]
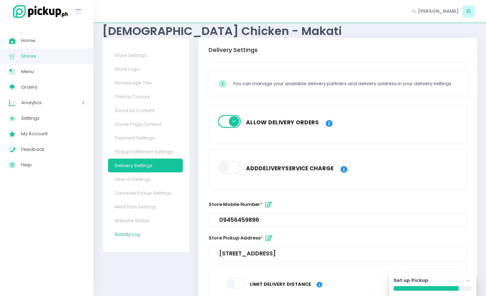
click at [133, 232] on link "Activity Log" at bounding box center [145, 234] width 75 height 14
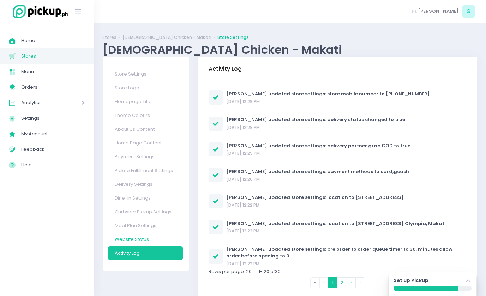
click at [148, 240] on link "Website Status" at bounding box center [145, 239] width 75 height 14
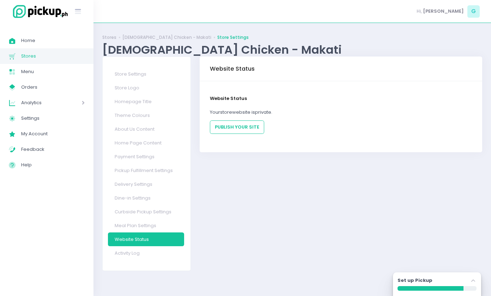
click at [474, 283] on icon "Stockholm-icons / Navigation / Angle-up Created with Sketch." at bounding box center [473, 280] width 7 height 7
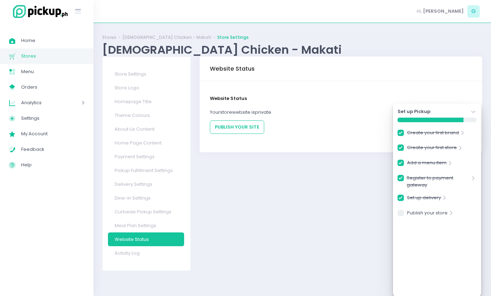
click at [352, 249] on div "Store is currently using test payment, update your payment keys here Payment Se…" at bounding box center [341, 163] width 292 height 214
click at [156, 187] on link "Delivery Settings" at bounding box center [146, 184] width 76 height 14
checkbox input "true"
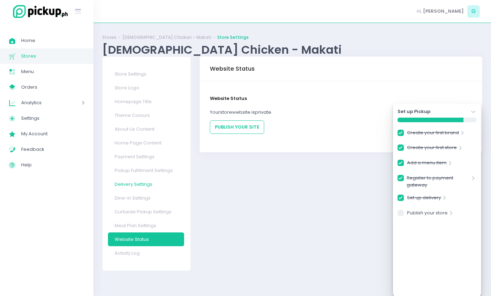
checkbox input "true"
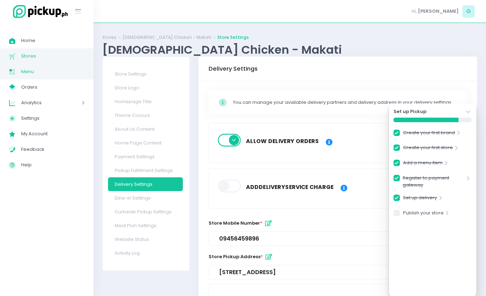
click at [41, 74] on span "Menu" at bounding box center [52, 71] width 63 height 9
checkbox input "true"
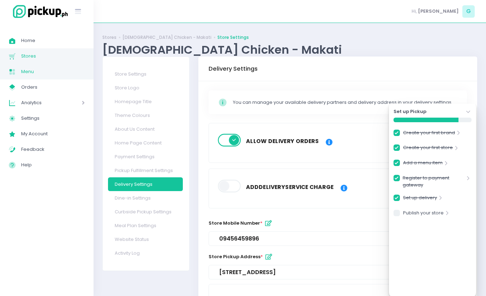
checkbox input "true"
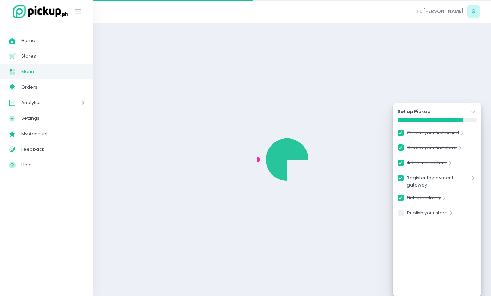
checkbox input "true"
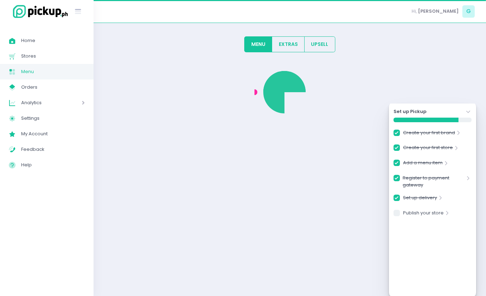
checkbox input "true"
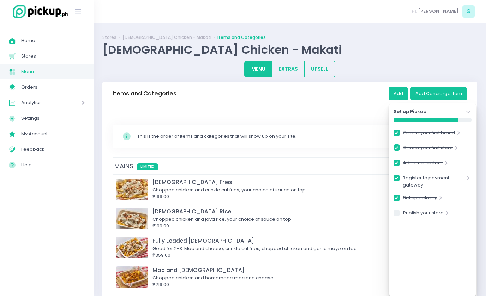
click at [469, 109] on icon "Stockholm-icons / Navigation / Angle-down Created with Sketch." at bounding box center [467, 111] width 7 height 7
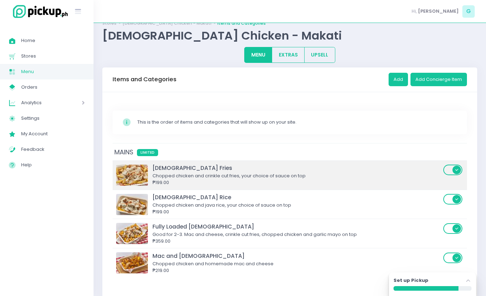
scroll to position [5, 0]
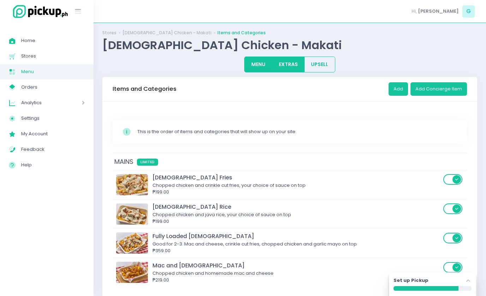
click at [279, 67] on button "EXTRAS" at bounding box center [288, 64] width 33 height 16
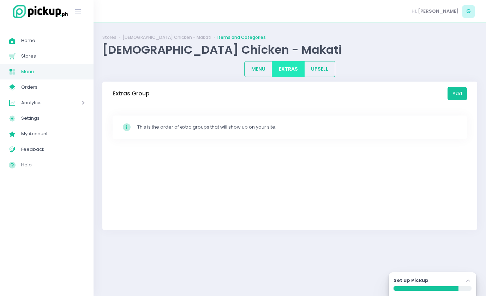
scroll to position [0, 0]
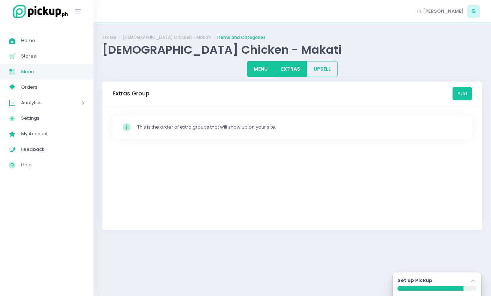
click at [262, 68] on button "MENU" at bounding box center [261, 69] width 28 height 16
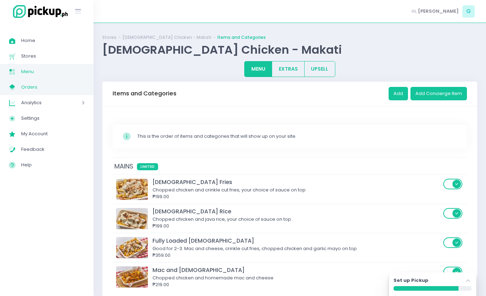
click at [31, 85] on span "Orders" at bounding box center [52, 87] width 63 height 9
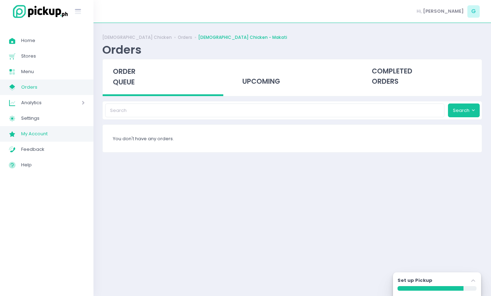
click at [52, 129] on link "My Account Created with Sketch. My Account" at bounding box center [46, 134] width 93 height 16
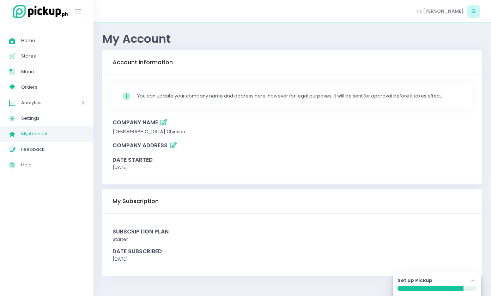
click at [163, 125] on icon "button" at bounding box center [163, 122] width 7 height 6
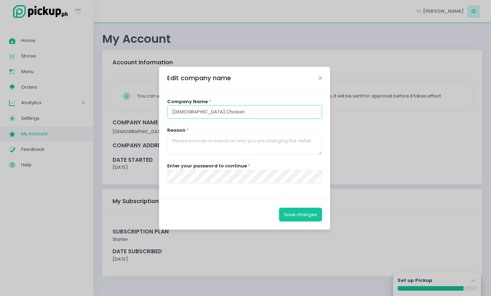
click at [228, 106] on input "Chick Chicken" at bounding box center [244, 111] width 155 height 13
type input "Chick Chicken - Makati"
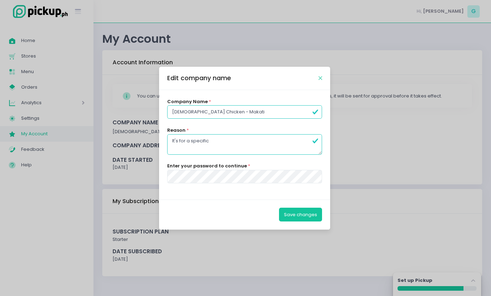
type textarea "It's for a specific"
click at [320, 79] on icon "Close" at bounding box center [320, 77] width 4 height 5
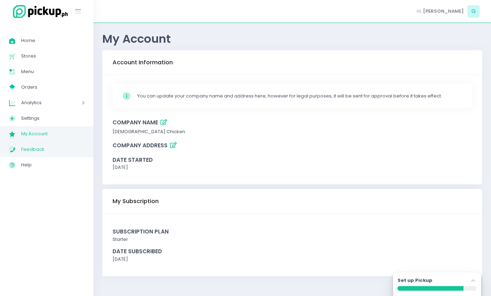
click at [24, 154] on link "Feedback Created with Sketch. Feedback" at bounding box center [46, 149] width 93 height 16
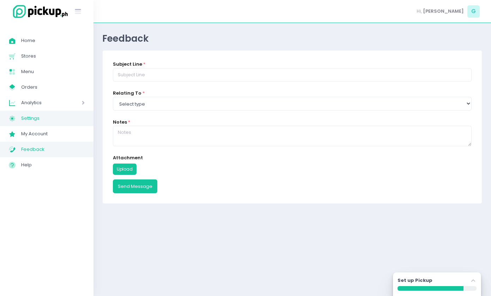
click at [42, 120] on span "Settings" at bounding box center [52, 118] width 63 height 9
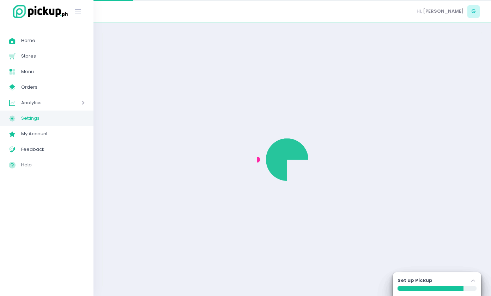
select select "active"
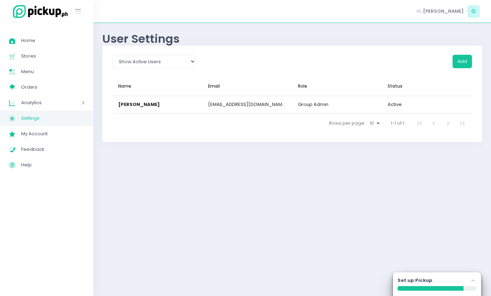
click at [49, 106] on span "Analytics" at bounding box center [41, 102] width 41 height 9
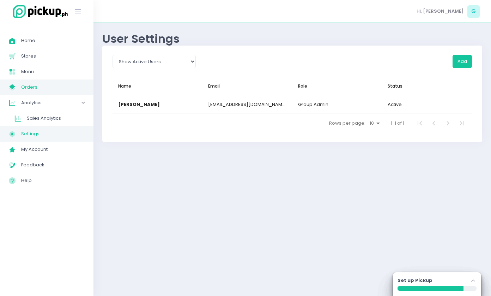
click at [36, 88] on span "Orders" at bounding box center [52, 87] width 63 height 9
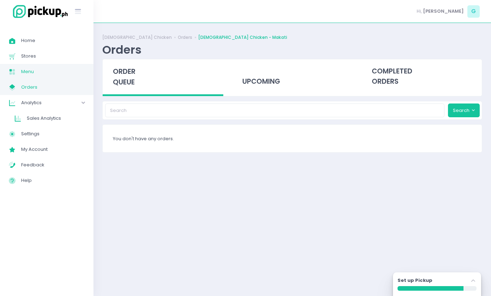
click at [36, 67] on link "Menu Created with Sketch. Menu" at bounding box center [46, 72] width 93 height 16
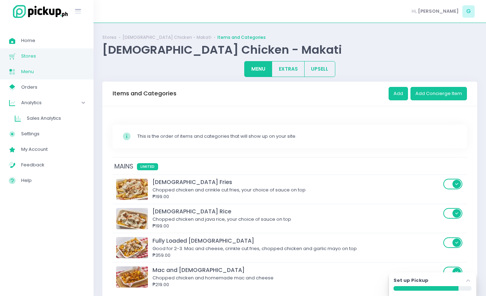
click at [35, 59] on span "Stores" at bounding box center [52, 55] width 63 height 9
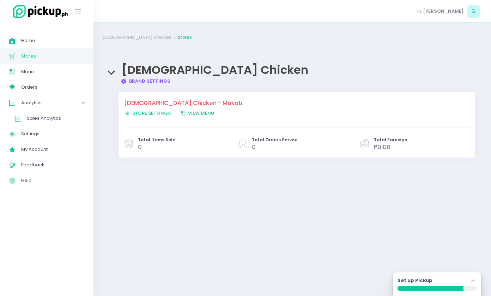
click at [147, 79] on link "Brand Settings Created with Sketch. Brand Settings" at bounding box center [145, 81] width 50 height 7
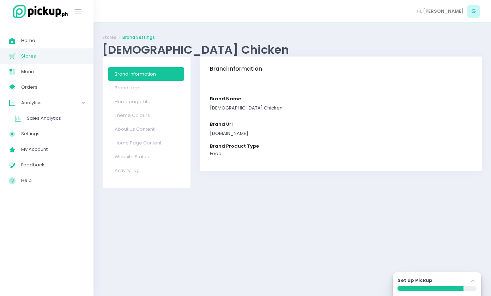
click at [61, 50] on link "Stores Created with Sketch. Stores" at bounding box center [46, 56] width 93 height 16
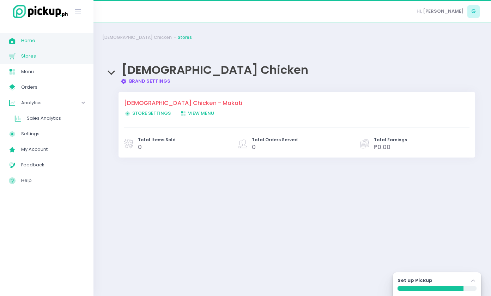
click at [57, 44] on span "Home" at bounding box center [52, 40] width 63 height 9
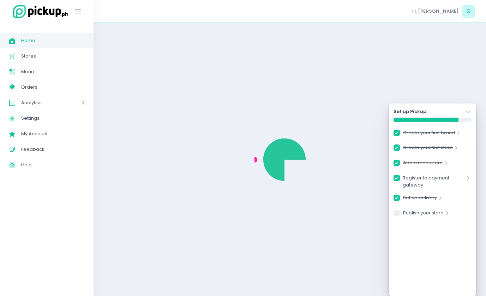
checkbox input "true"
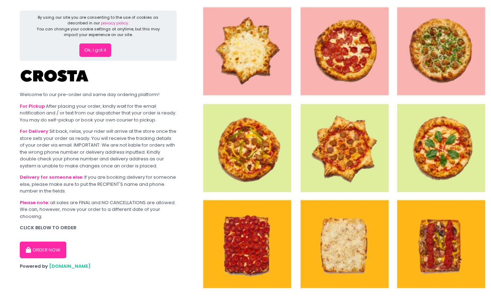
click at [102, 47] on button "Ok, I got it" at bounding box center [95, 49] width 32 height 13
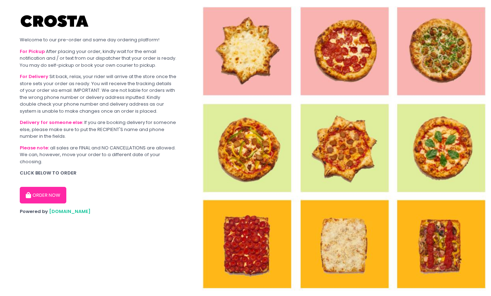
click at [44, 191] on button "ORDER NOW" at bounding box center [43, 195] width 47 height 17
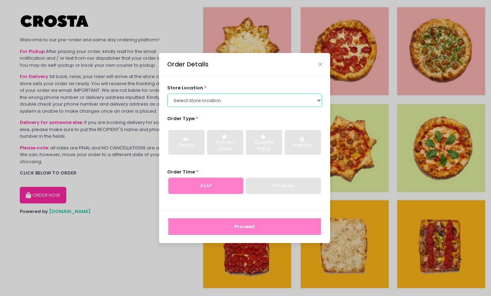
click at [242, 100] on select "Select store location [PERSON_NAME] Pizza - [PERSON_NAME] Pizza - [GEOGRAPHIC_D…" at bounding box center [244, 99] width 155 height 13
select select "65090bae48156caed44a5eb4"
click at [167, 93] on select "Select store location [PERSON_NAME] Pizza - [PERSON_NAME] Pizza - [GEOGRAPHIC_D…" at bounding box center [244, 99] width 155 height 13
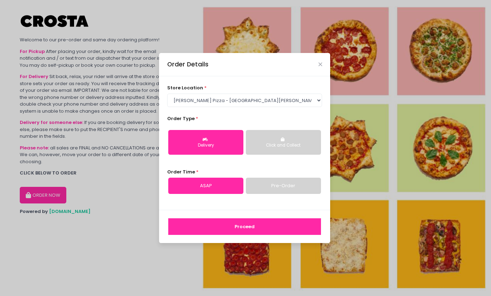
click at [260, 181] on link "Pre-Order" at bounding box center [283, 185] width 75 height 16
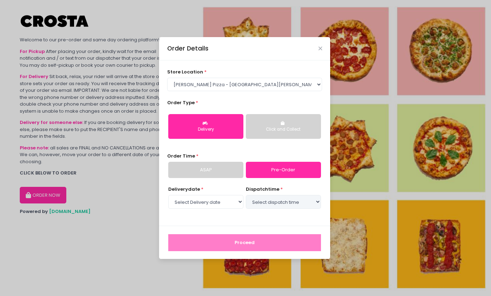
select select "[DATE]"
click at [235, 201] on select "Select Delivery date [DATE] [DATE] [DATE] [DATE] [DATE] [DATE]" at bounding box center [205, 201] width 75 height 13
click at [276, 198] on select "Select dispatch time 01:30 PM - 02:00 PM 02:00 PM - 02:30 PM 02:30 PM - 03:00 P…" at bounding box center [283, 201] width 75 height 13
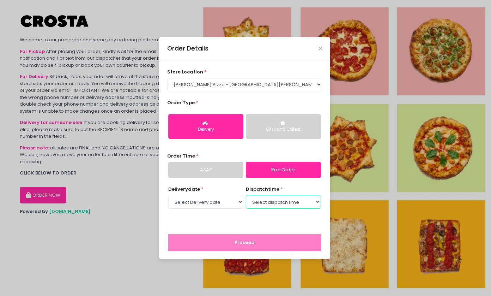
click at [276, 198] on select "Select dispatch time 01:30 PM - 02:00 PM 02:00 PM - 02:30 PM 02:30 PM - 03:00 P…" at bounding box center [283, 201] width 75 height 13
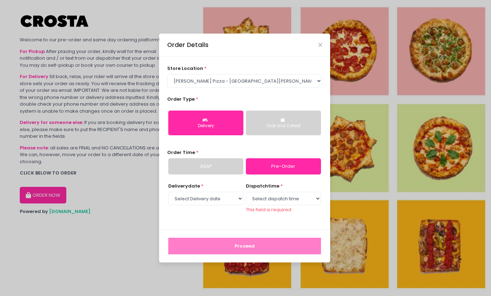
click at [215, 175] on div "store location * Select store location [PERSON_NAME] Pizza - [PERSON_NAME] Pizz…" at bounding box center [244, 143] width 171 height 172
click at [226, 170] on link "ASAP" at bounding box center [205, 166] width 75 height 16
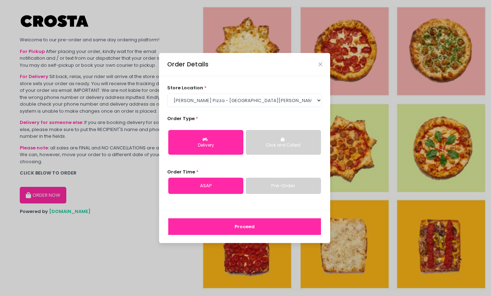
click at [283, 225] on button "Proceed" at bounding box center [244, 226] width 153 height 17
